Goal: Information Seeking & Learning: Learn about a topic

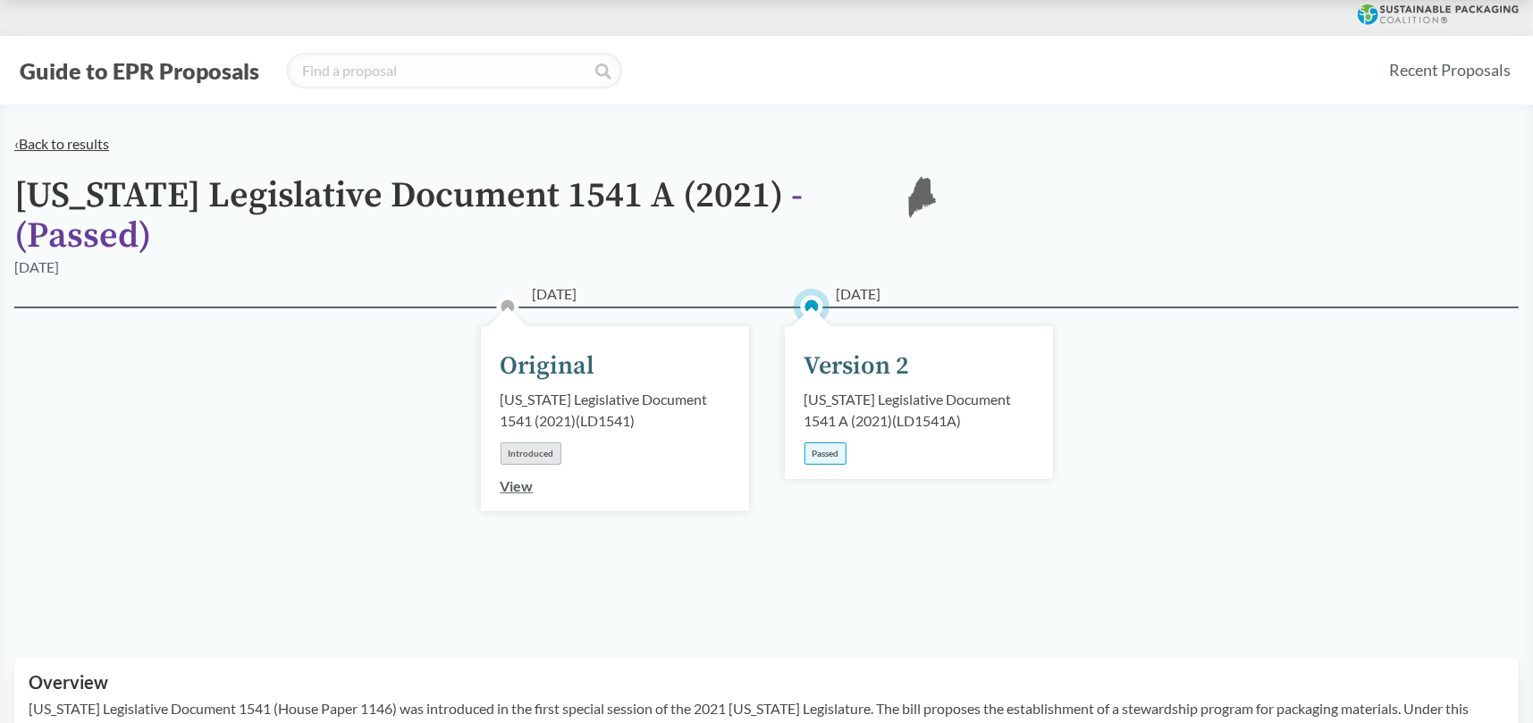
click at [75, 144] on link "‹ Back to results" at bounding box center [61, 143] width 95 height 17
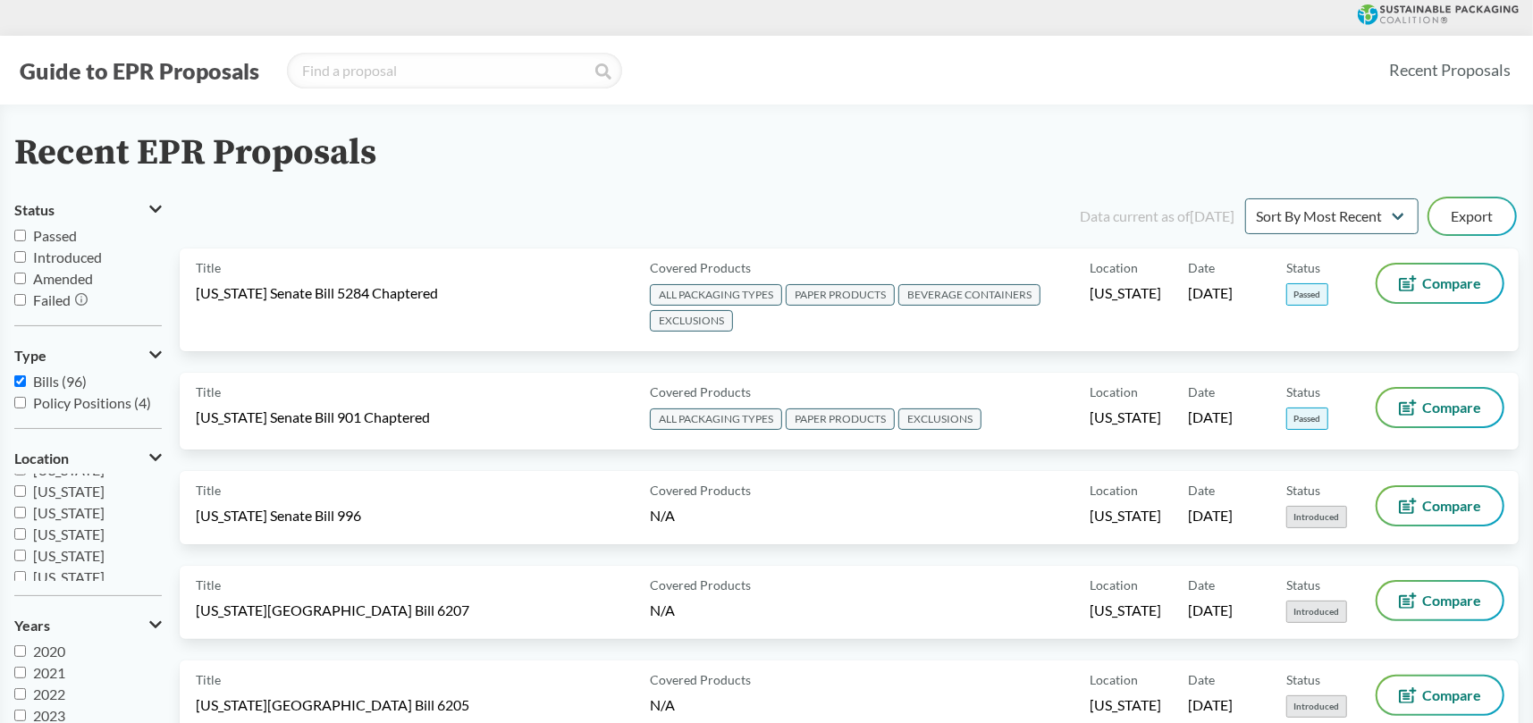
scroll to position [285, 0]
click at [20, 542] on input "[US_STATE]" at bounding box center [20, 542] width 12 height 12
checkbox input "true"
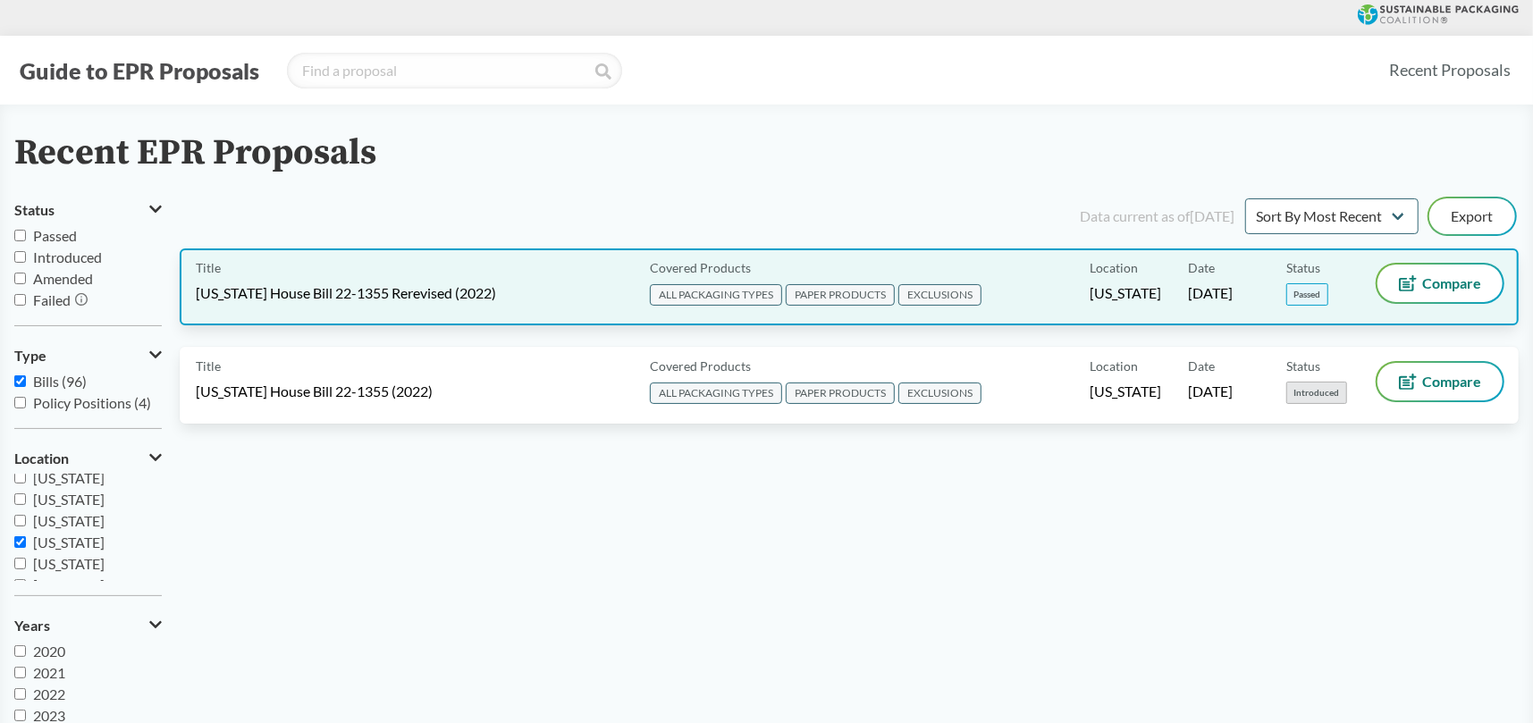
click at [1189, 276] on span "Date" at bounding box center [1201, 267] width 27 height 19
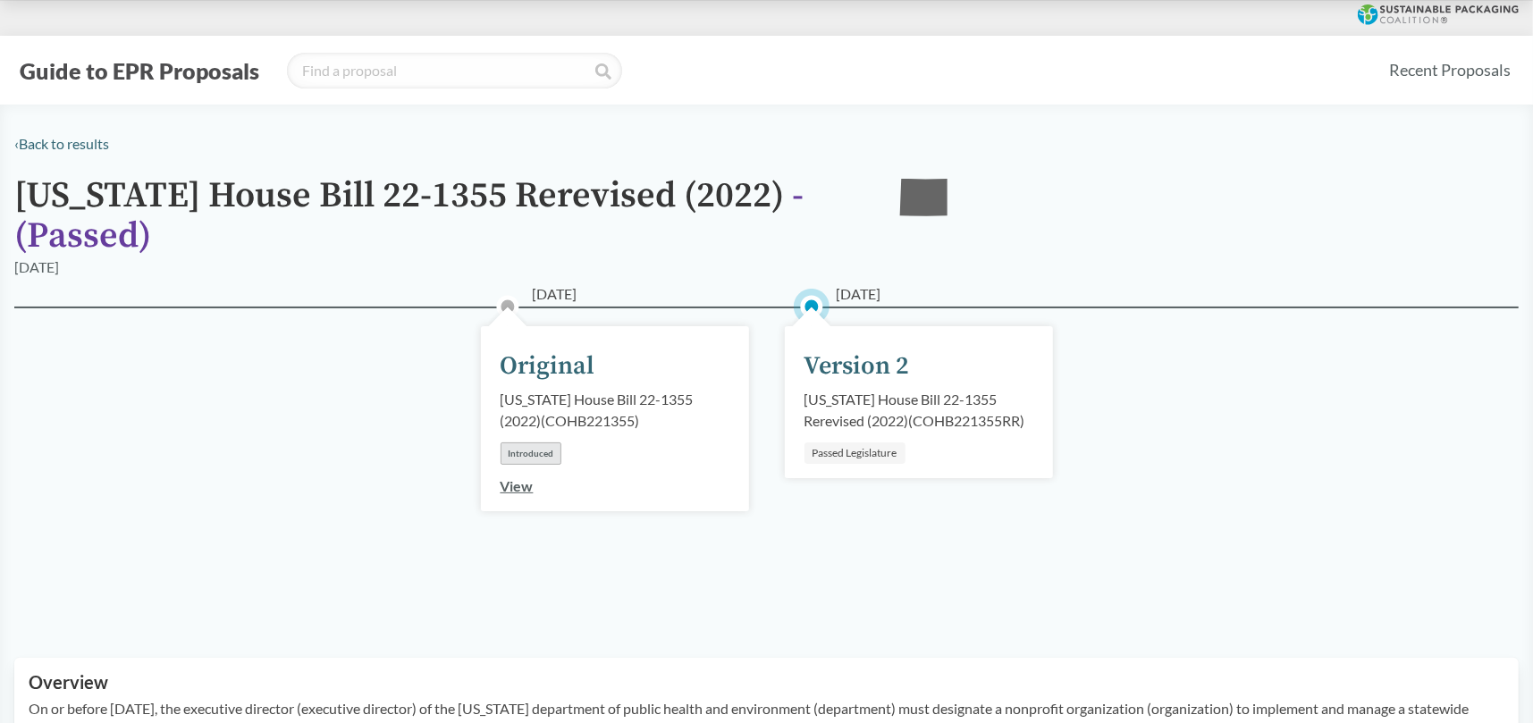
click at [891, 384] on div "Version 2" at bounding box center [857, 367] width 105 height 38
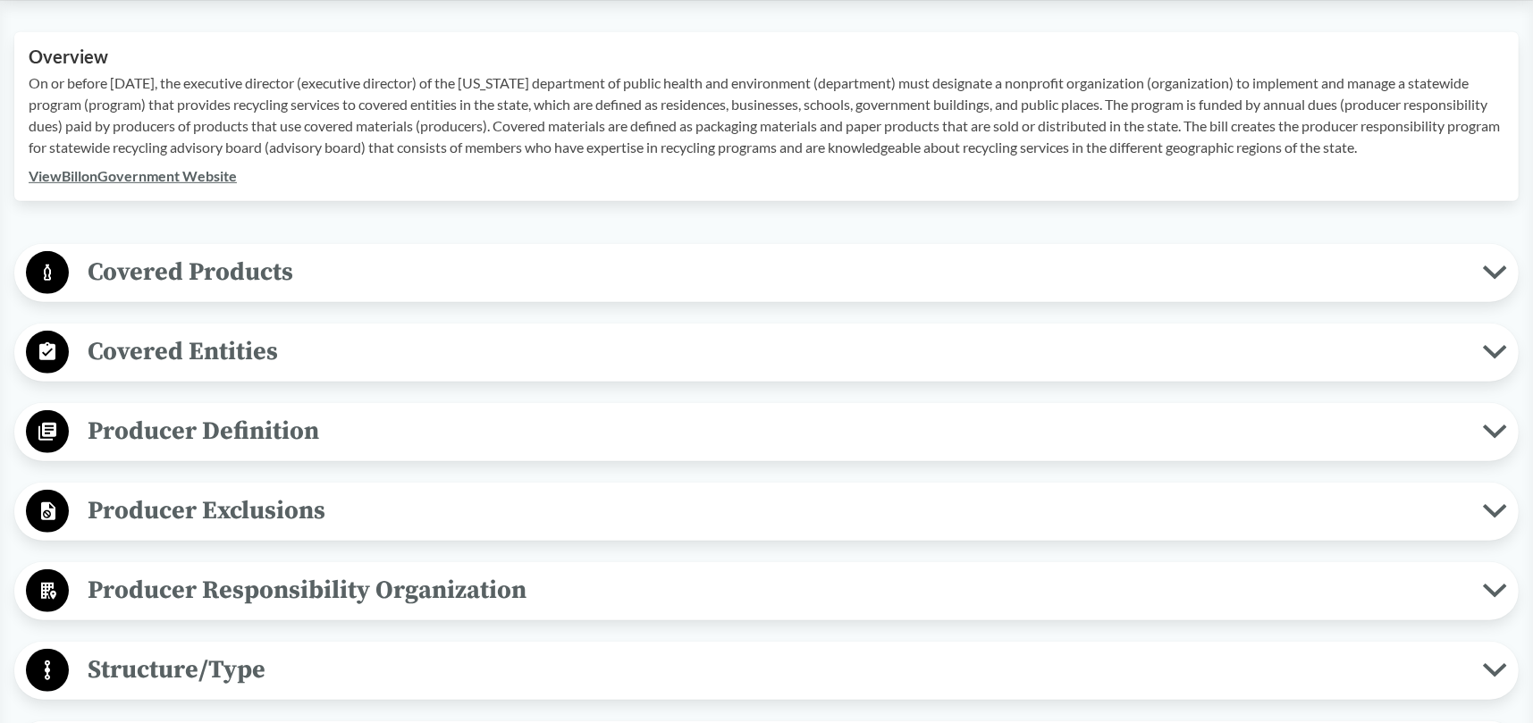
scroll to position [715, 0]
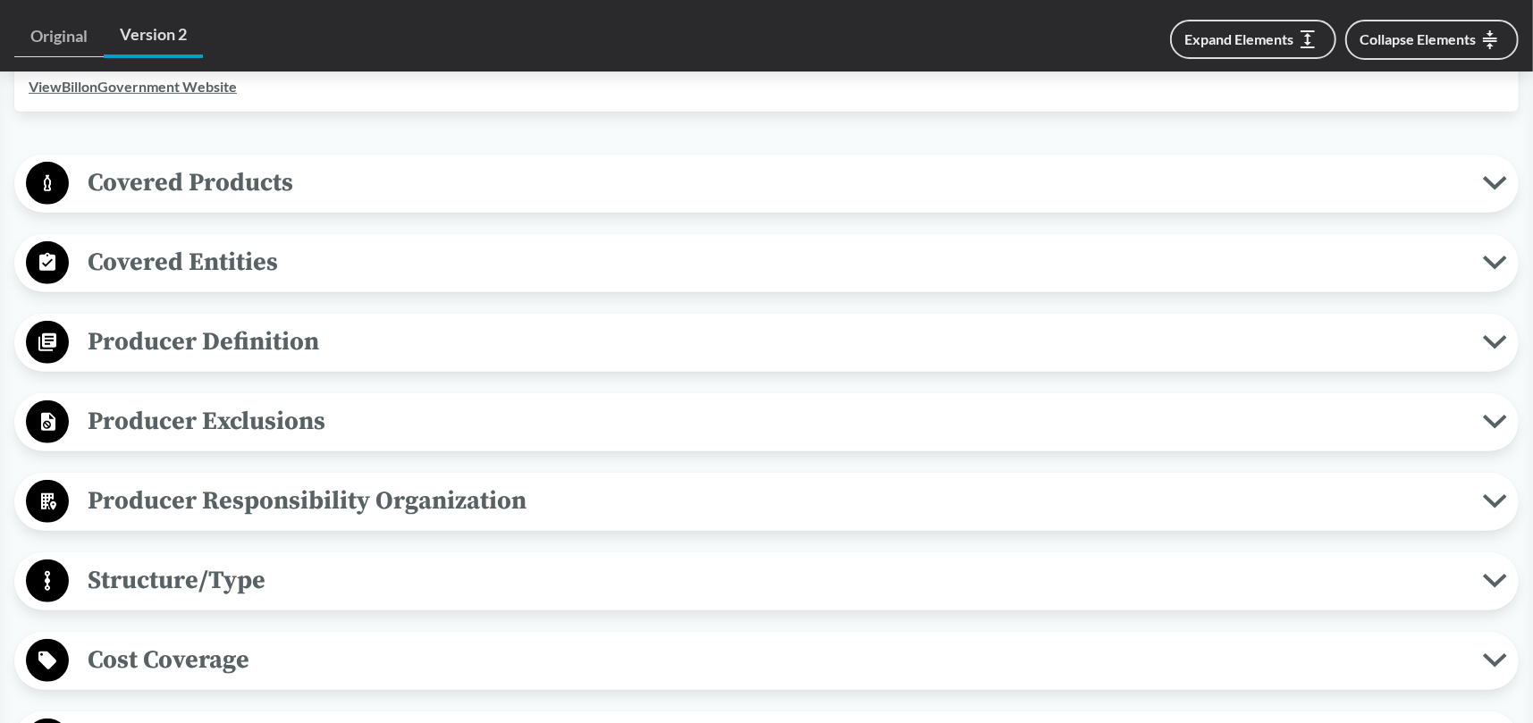
click at [239, 442] on span "Producer Exclusions" at bounding box center [776, 421] width 1414 height 40
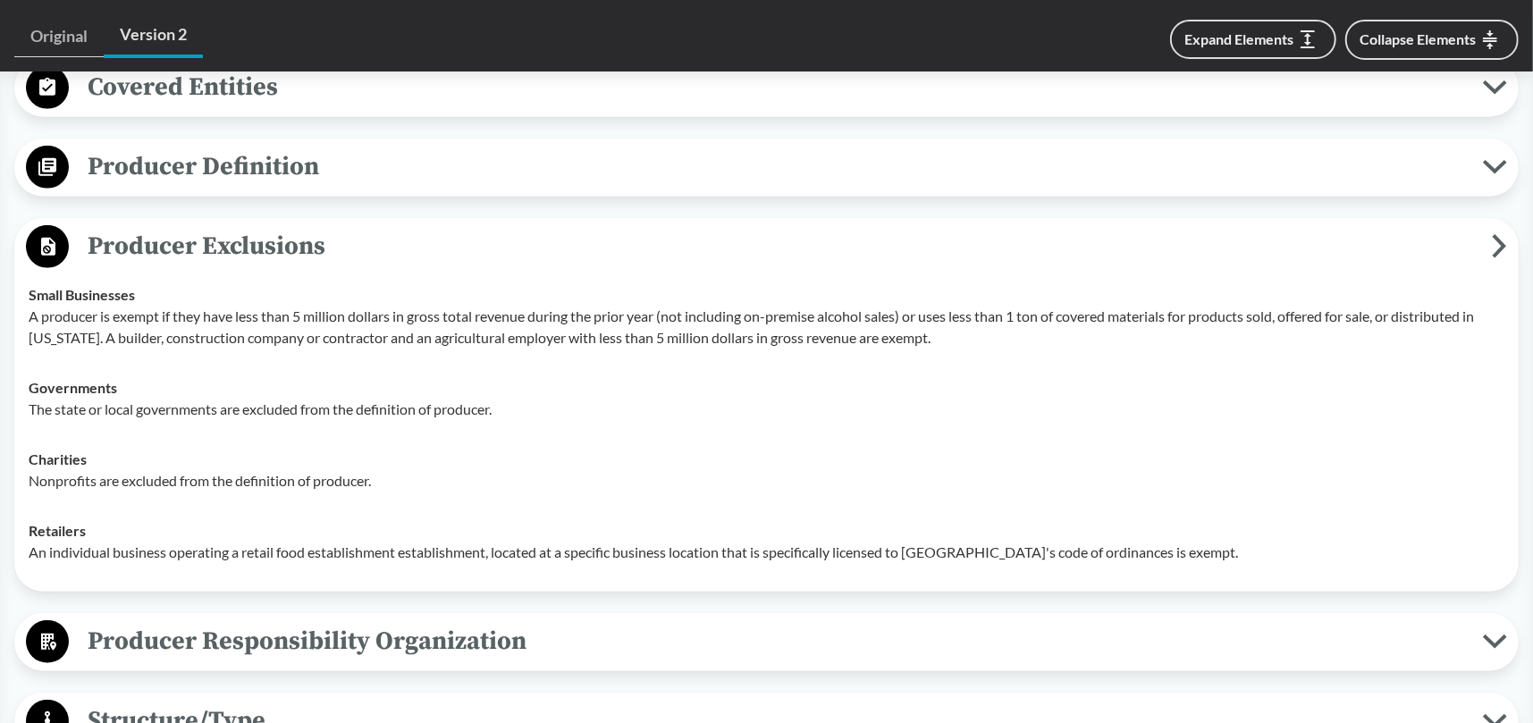
scroll to position [894, 0]
